Goal: Use online tool/utility: Utilize a website feature to perform a specific function

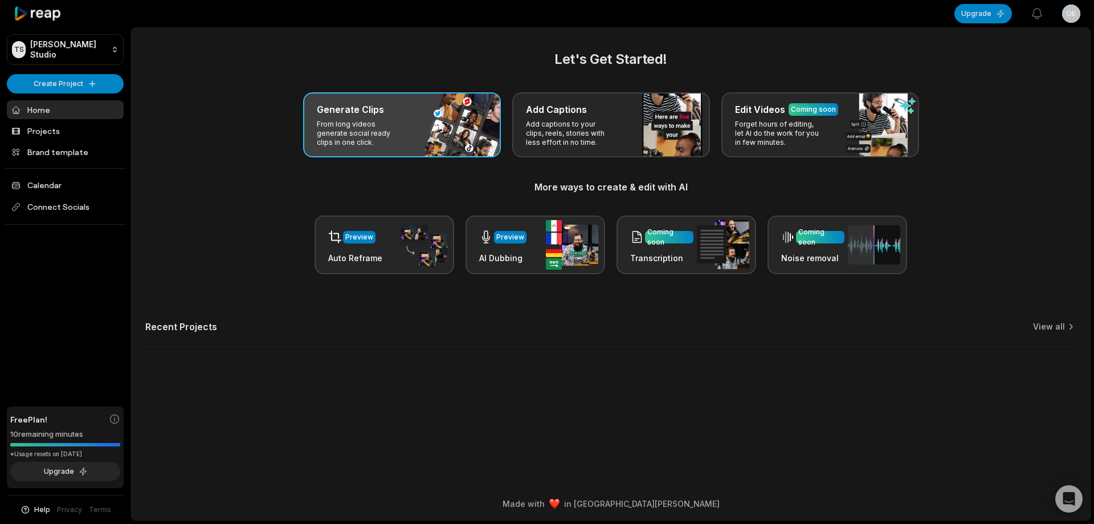
click at [471, 121] on div "Generate Clips From long videos generate social ready clips in one click." at bounding box center [402, 124] width 198 height 65
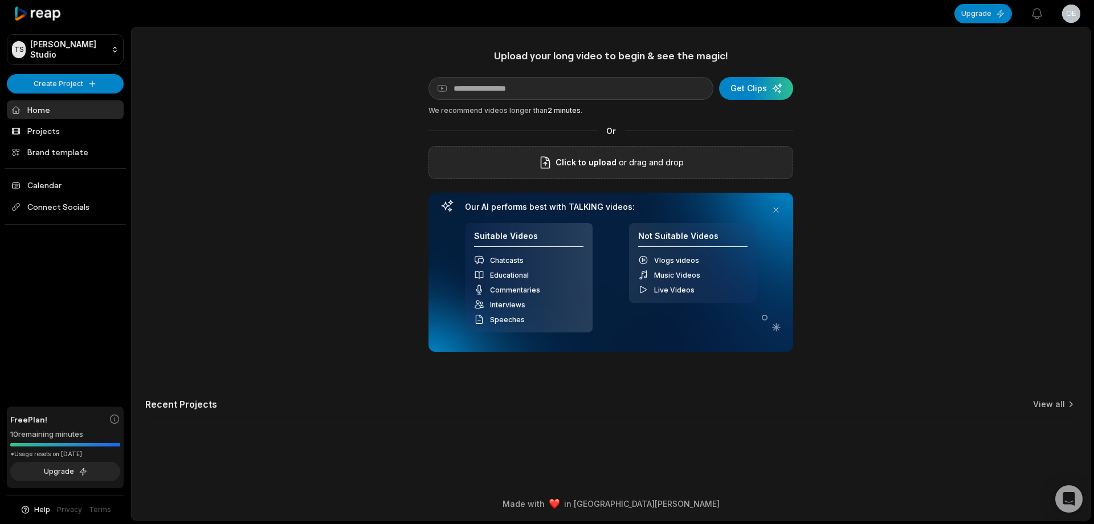
click at [549, 164] on icon at bounding box center [545, 162] width 9 height 11
click at [0, 0] on input "Click to upload" at bounding box center [0, 0] width 0 height 0
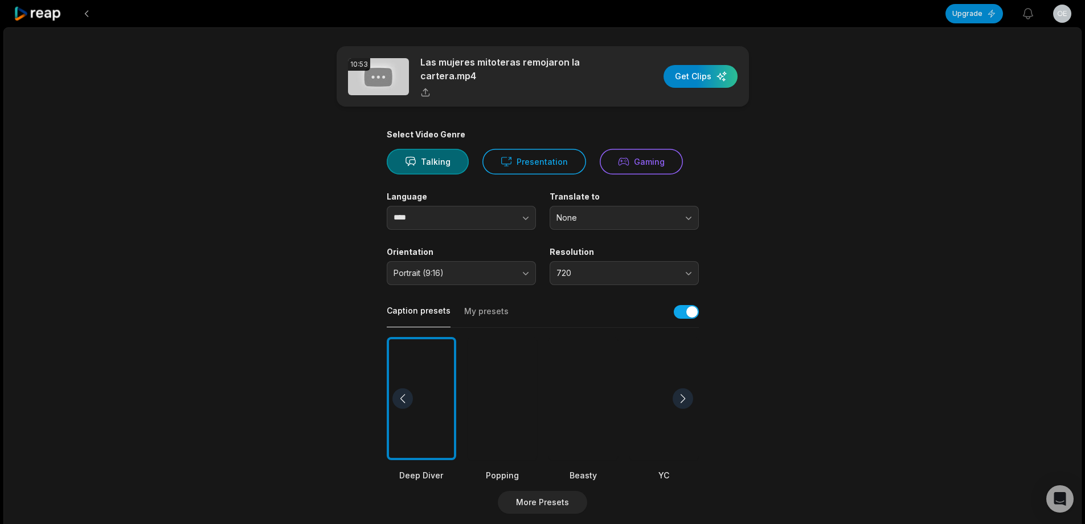
click at [577, 389] on div at bounding box center [584, 399] width 70 height 124
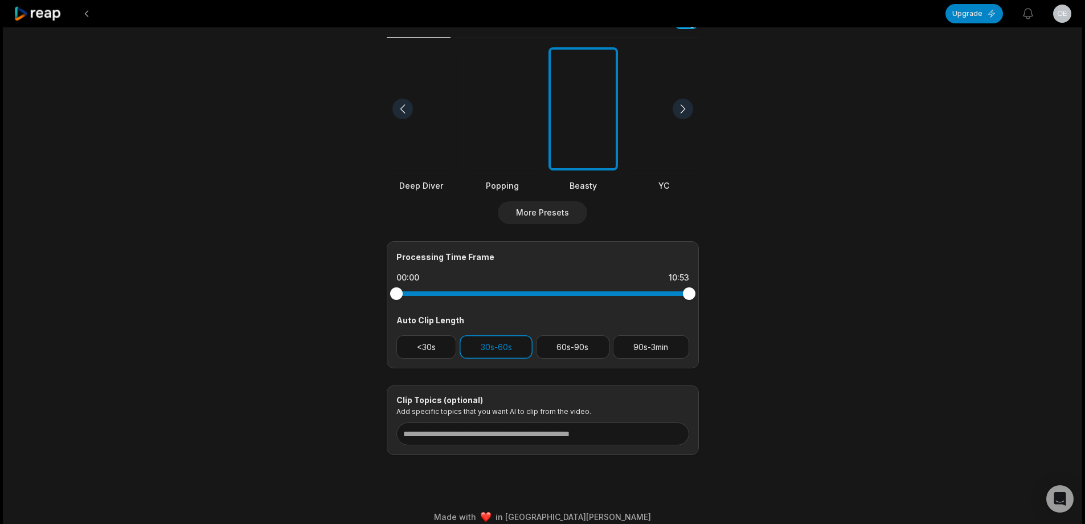
scroll to position [303, 0]
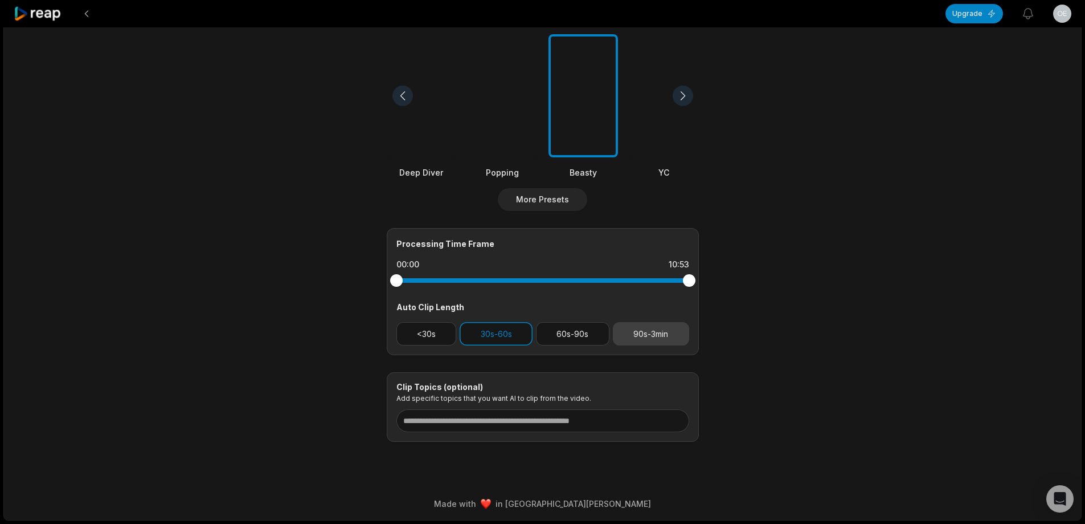
click at [662, 333] on button "90s-3min" at bounding box center [651, 333] width 76 height 23
drag, startPoint x: 529, startPoint y: 326, endPoint x: 516, endPoint y: 329, distance: 12.9
click at [520, 328] on button "30s-60s" at bounding box center [496, 333] width 73 height 23
drag, startPoint x: 687, startPoint y: 284, endPoint x: 665, endPoint y: 285, distance: 21.7
click at [665, 285] on div at bounding box center [665, 280] width 13 height 13
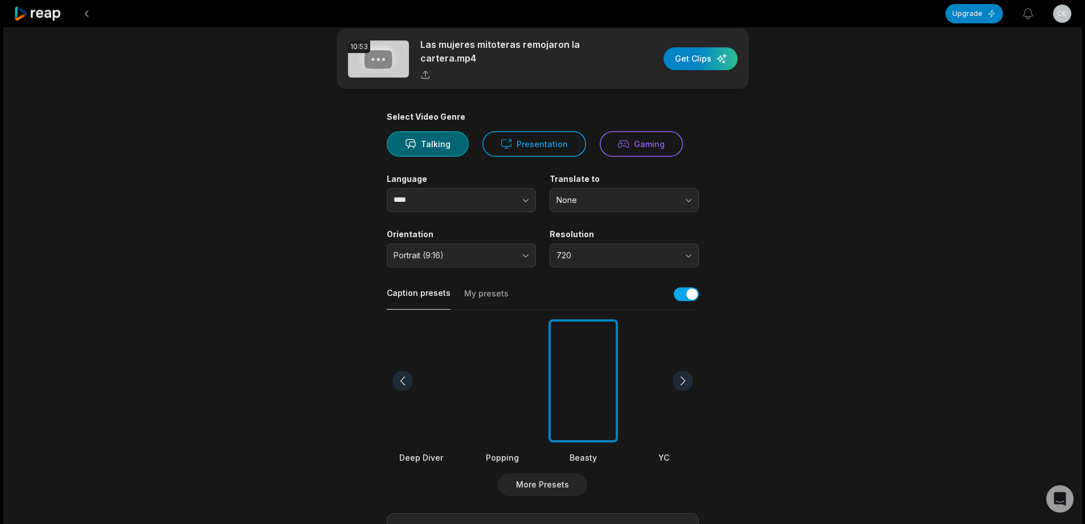
scroll to position [0, 0]
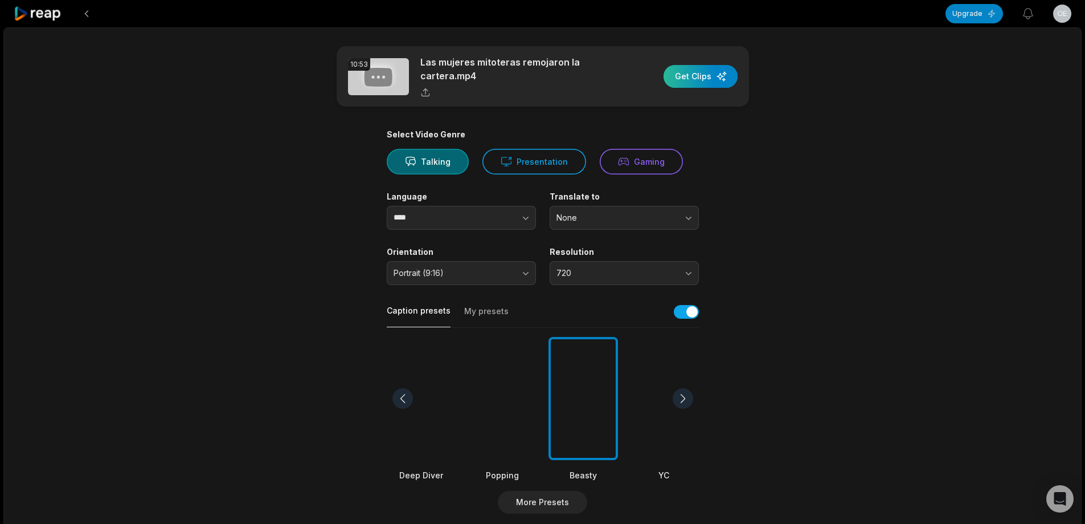
click at [701, 74] on div "button" at bounding box center [701, 76] width 74 height 23
